Goal: Browse casually

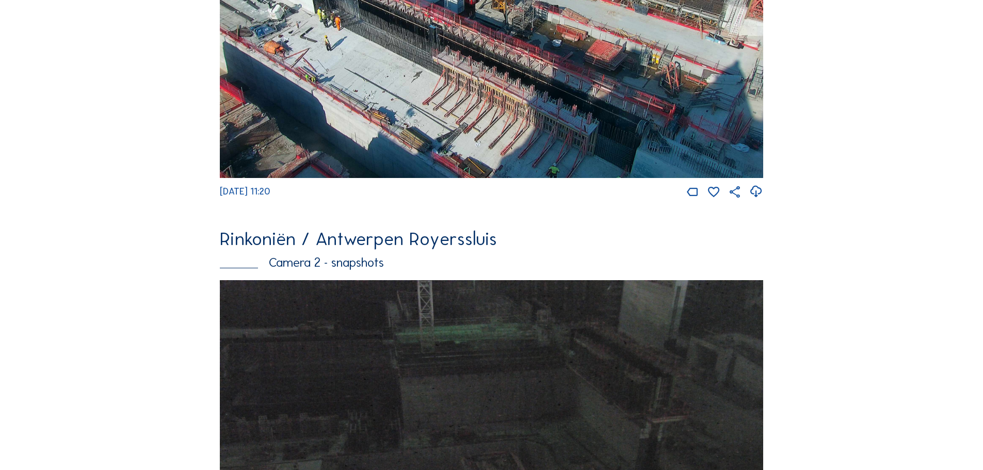
scroll to position [578, 0]
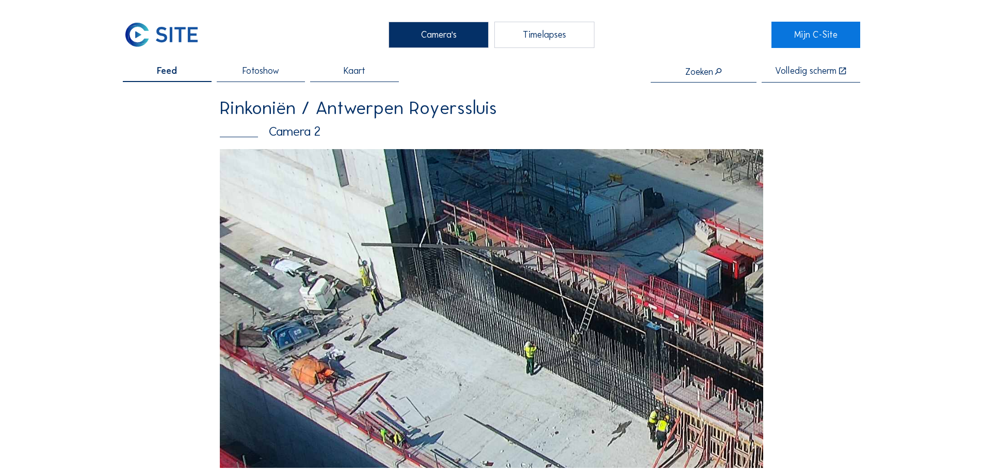
drag, startPoint x: 420, startPoint y: 333, endPoint x: 584, endPoint y: 317, distance: 164.9
click at [584, 317] on img at bounding box center [491, 308] width 543 height 319
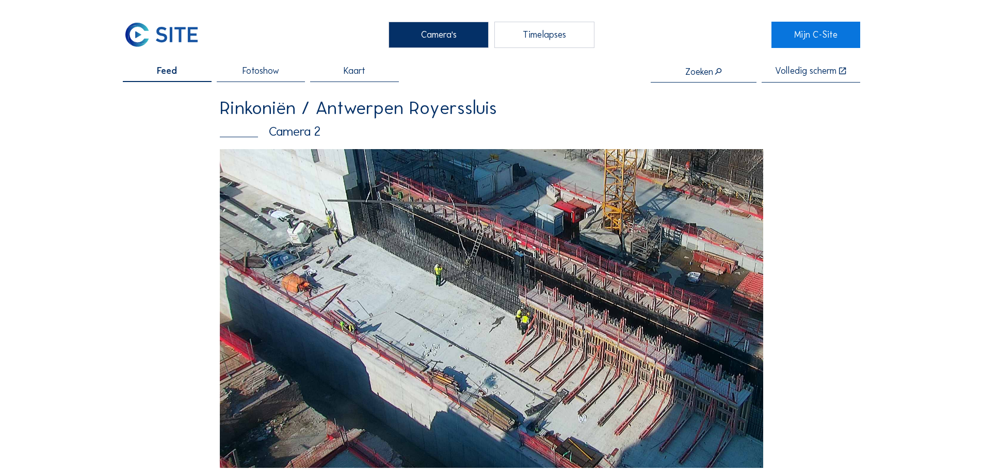
drag, startPoint x: 679, startPoint y: 214, endPoint x: 687, endPoint y: 204, distance: 12.9
click at [687, 204] on img at bounding box center [491, 308] width 543 height 319
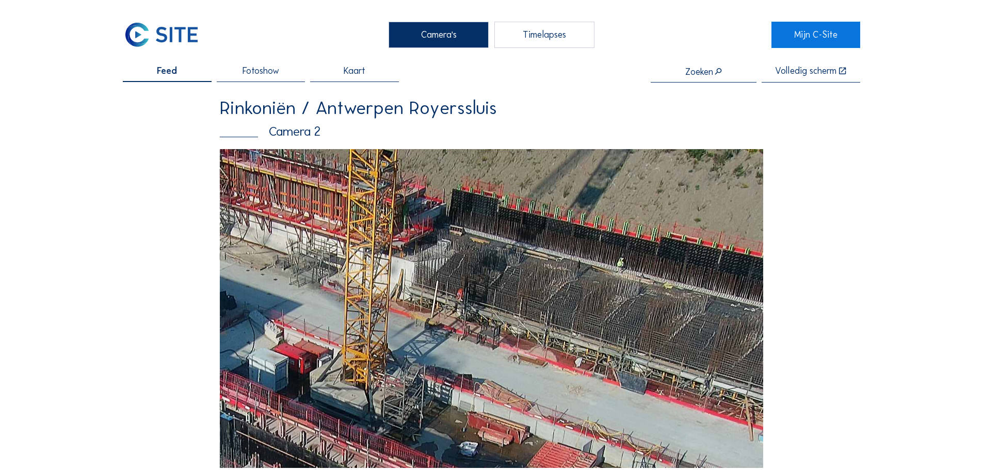
drag, startPoint x: 594, startPoint y: 285, endPoint x: 496, endPoint y: 294, distance: 98.5
click at [496, 294] on img at bounding box center [491, 308] width 543 height 319
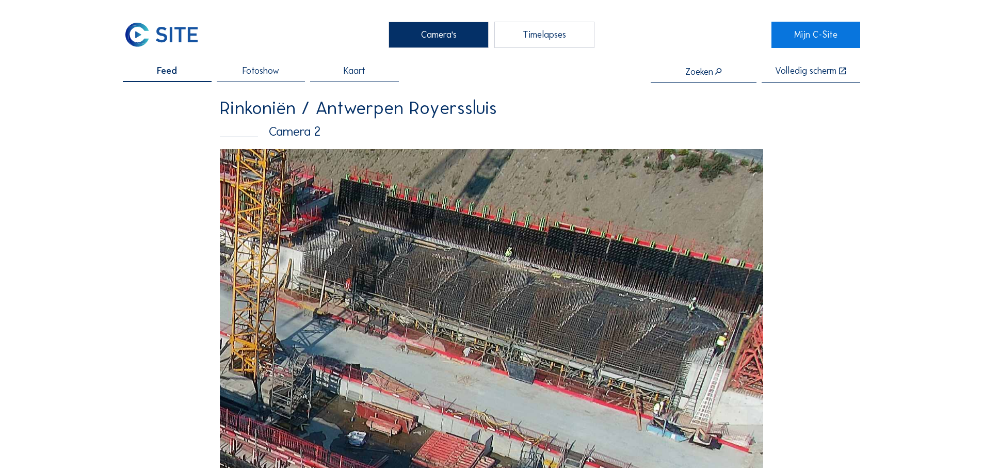
drag, startPoint x: 701, startPoint y: 336, endPoint x: 599, endPoint y: 316, distance: 104.0
click at [583, 323] on img at bounding box center [491, 308] width 543 height 319
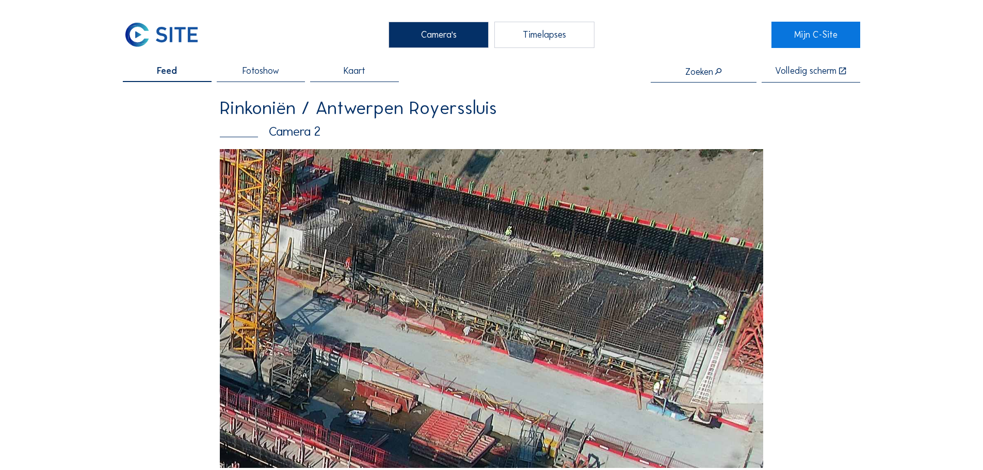
drag, startPoint x: 685, startPoint y: 316, endPoint x: 482, endPoint y: 291, distance: 204.3
click at [479, 296] on img at bounding box center [491, 308] width 543 height 319
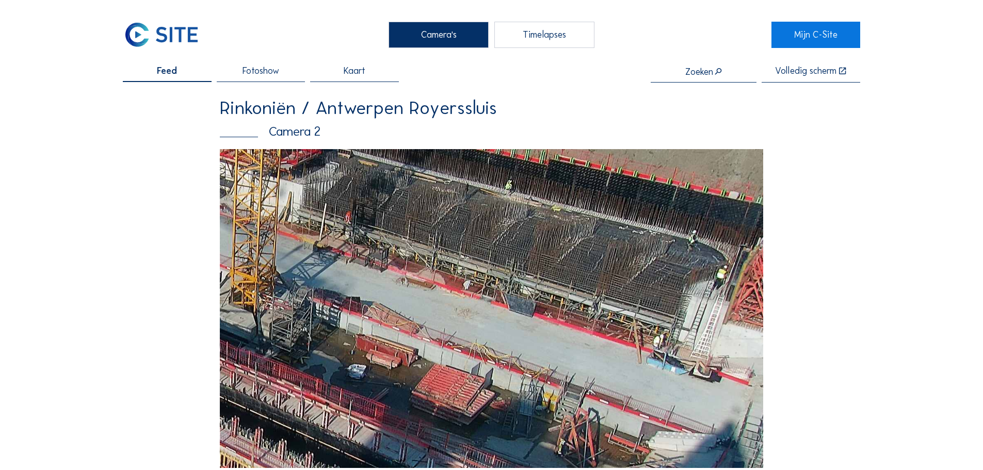
drag, startPoint x: 669, startPoint y: 393, endPoint x: 643, endPoint y: 348, distance: 51.6
click at [643, 348] on img at bounding box center [491, 308] width 543 height 319
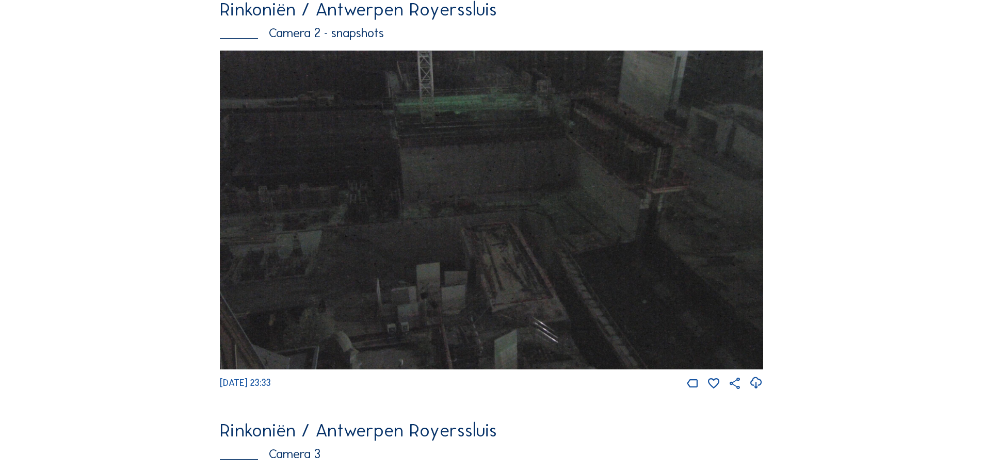
scroll to position [1239, 0]
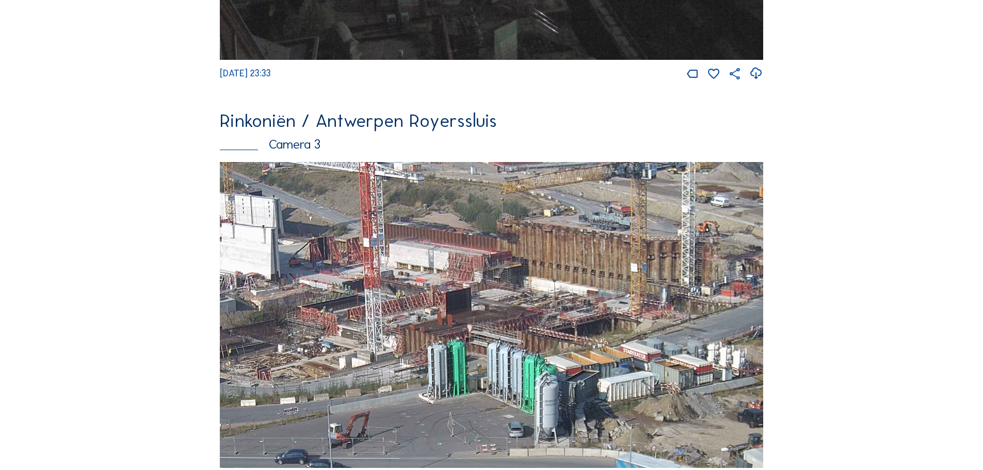
drag, startPoint x: 568, startPoint y: 302, endPoint x: 662, endPoint y: 301, distance: 94.4
click at [662, 301] on img at bounding box center [491, 315] width 543 height 306
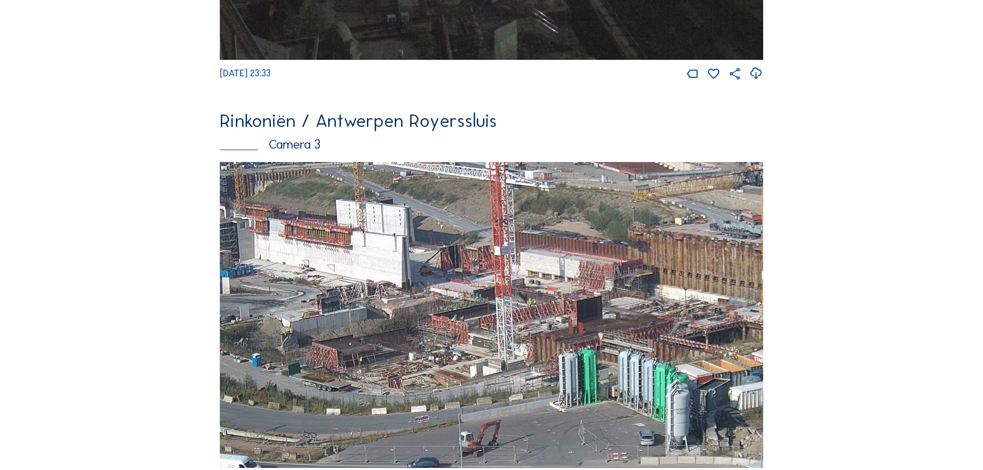
drag, startPoint x: 431, startPoint y: 285, endPoint x: 562, endPoint y: 294, distance: 131.3
click at [562, 294] on img at bounding box center [491, 315] width 543 height 306
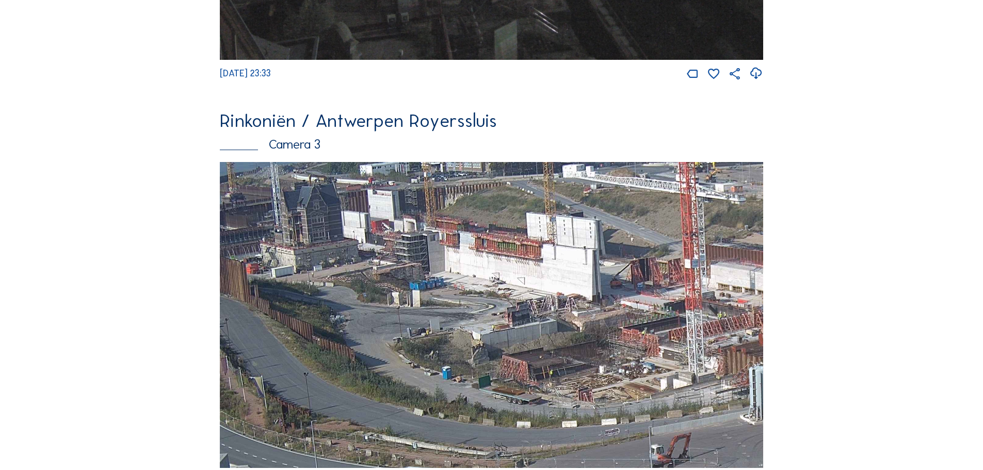
drag, startPoint x: 471, startPoint y: 267, endPoint x: 508, endPoint y: 269, distance: 37.2
click at [508, 269] on img at bounding box center [491, 315] width 543 height 306
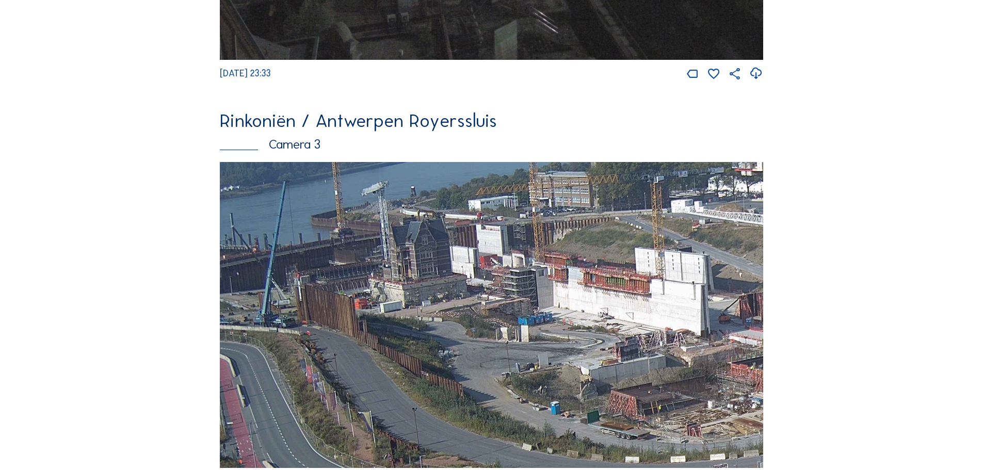
drag, startPoint x: 452, startPoint y: 263, endPoint x: 580, endPoint y: 283, distance: 129.0
click at [580, 283] on img at bounding box center [491, 315] width 543 height 306
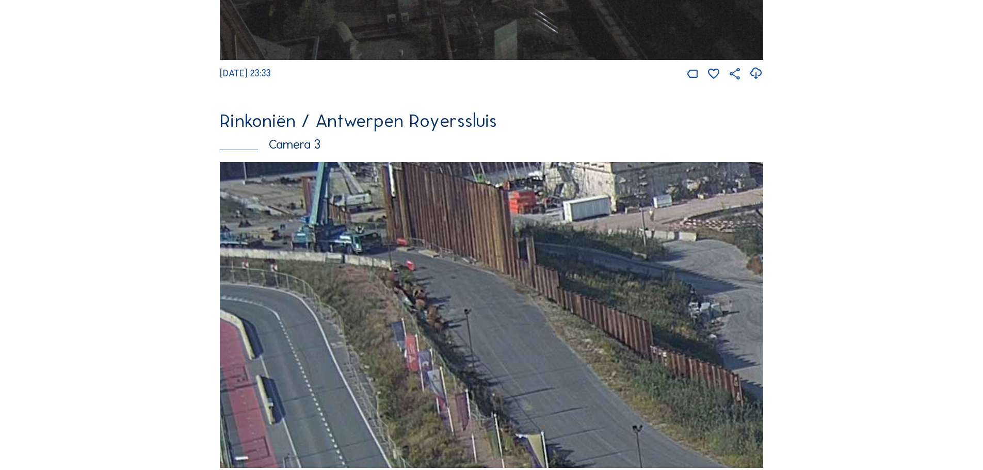
drag, startPoint x: 300, startPoint y: 322, endPoint x: 494, endPoint y: 220, distance: 218.8
click at [494, 220] on img at bounding box center [491, 315] width 543 height 306
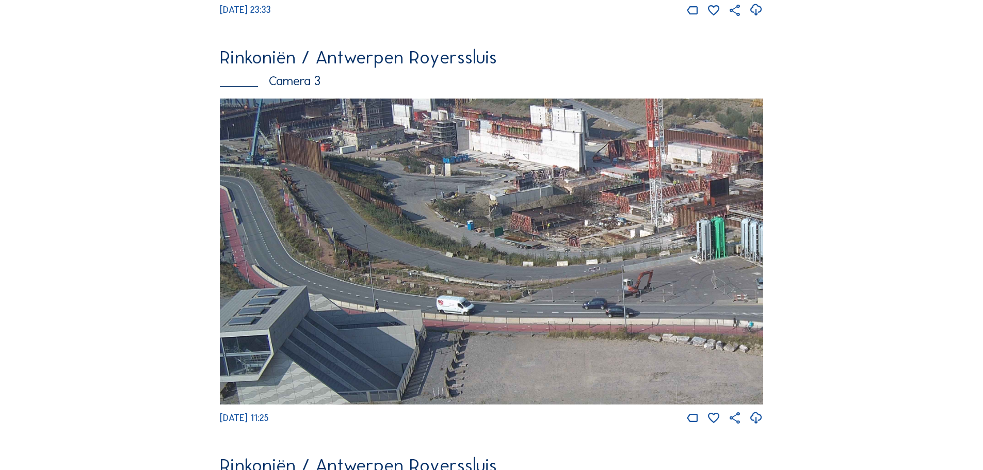
scroll to position [1651, 0]
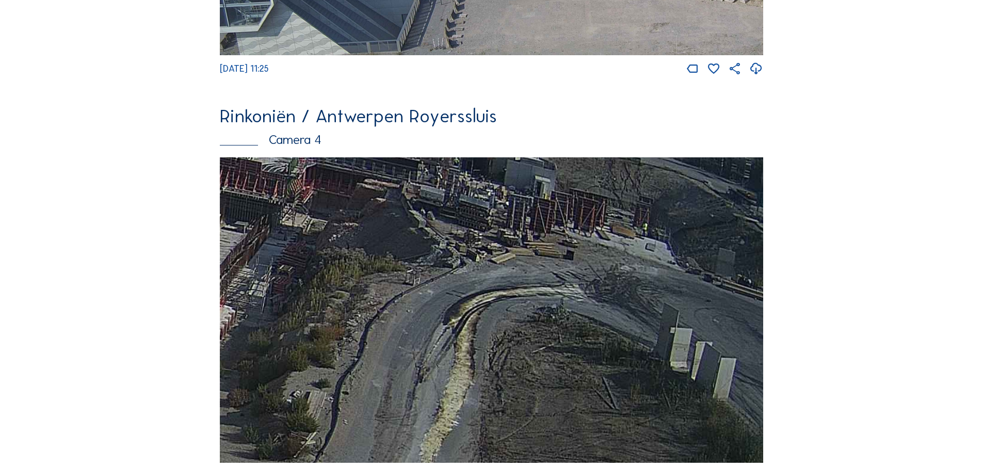
drag, startPoint x: 632, startPoint y: 293, endPoint x: 511, endPoint y: 371, distance: 144.7
click at [511, 371] on img at bounding box center [491, 310] width 543 height 306
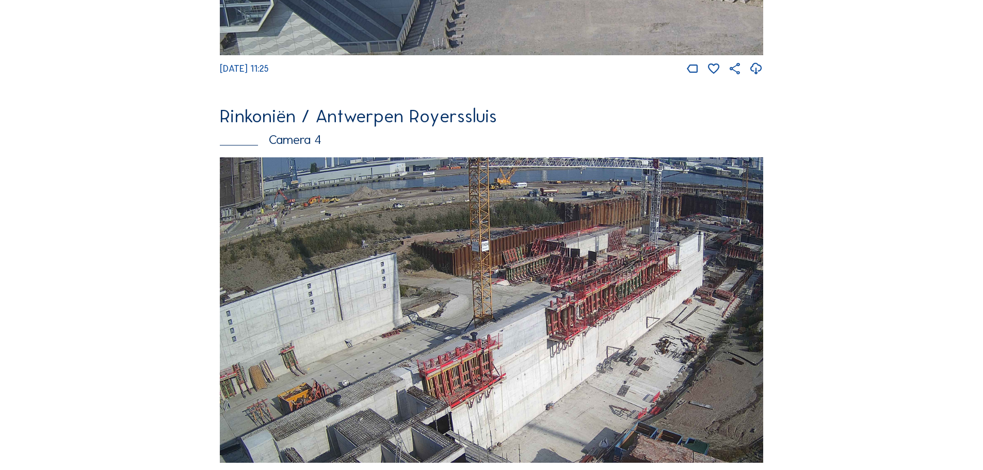
drag, startPoint x: 320, startPoint y: 385, endPoint x: 499, endPoint y: 400, distance: 180.2
click at [499, 400] on img at bounding box center [491, 310] width 543 height 306
